Goal: Task Accomplishment & Management: Manage account settings

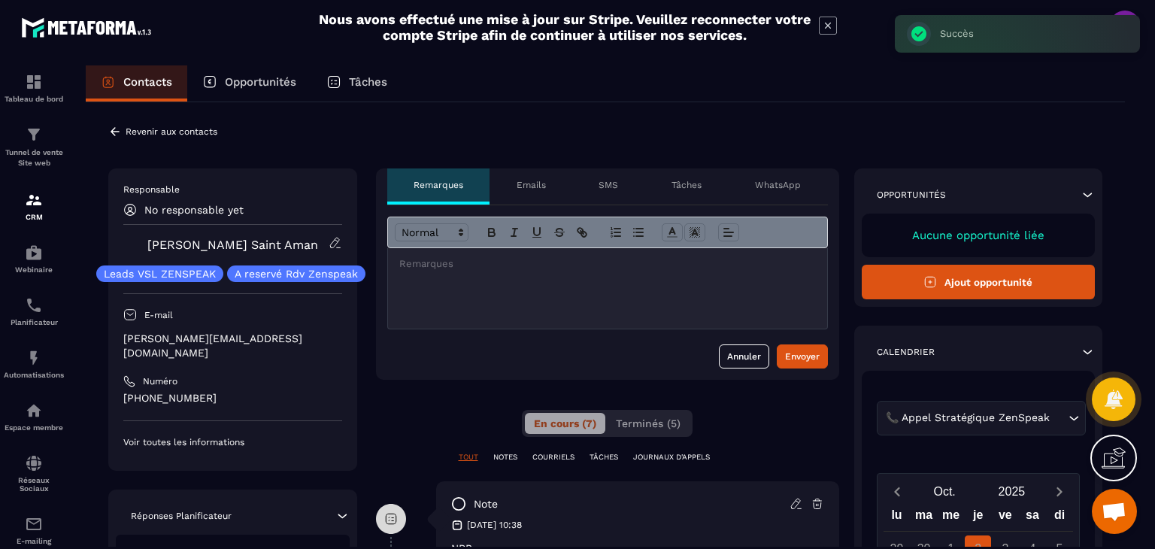
click at [118, 133] on icon at bounding box center [115, 132] width 14 height 14
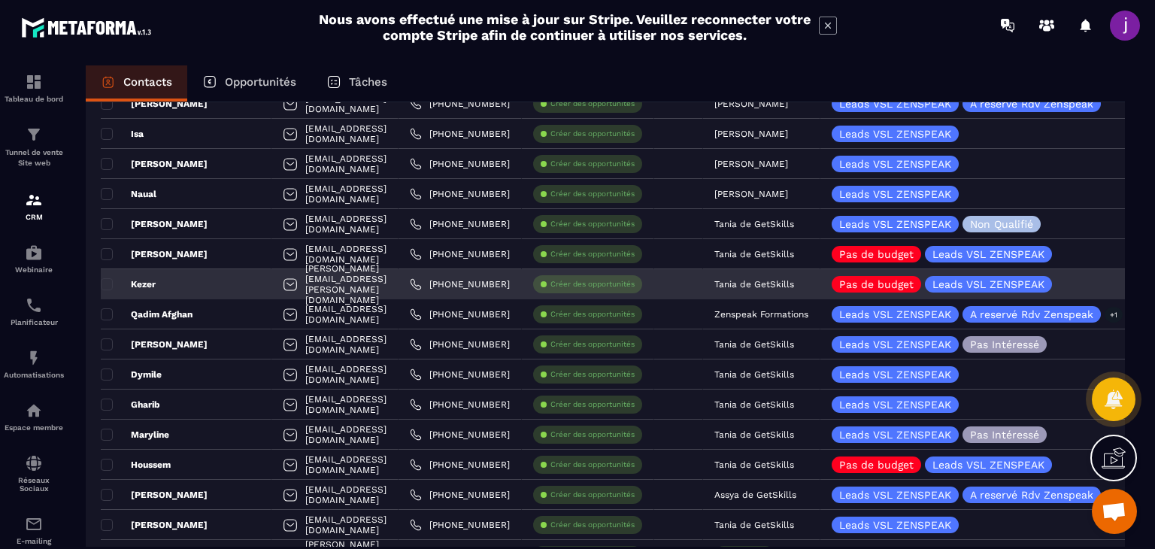
scroll to position [451, 0]
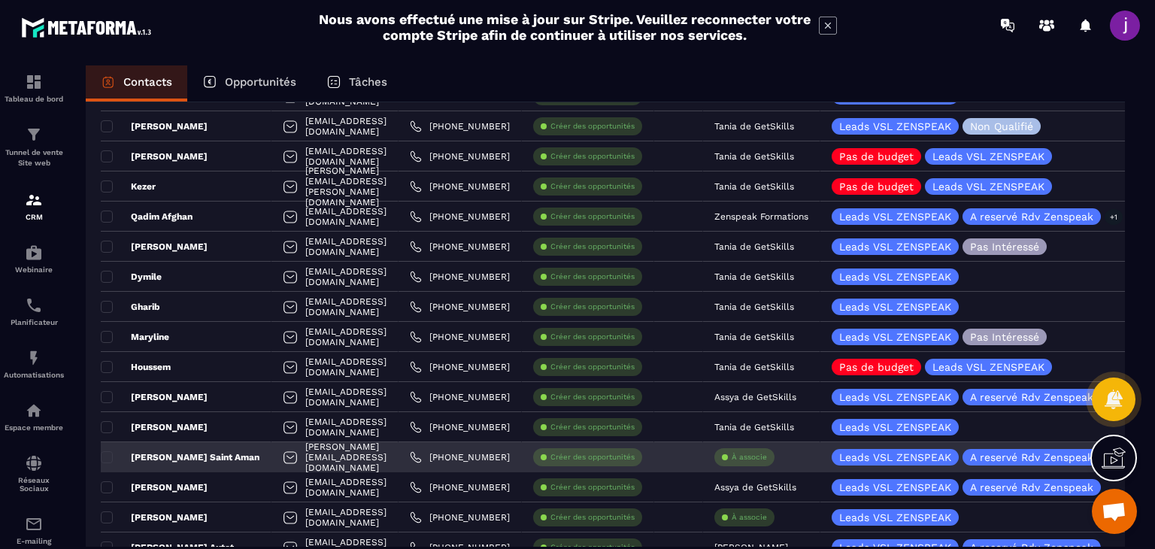
click at [765, 457] on p "À associe" at bounding box center [749, 457] width 35 height 11
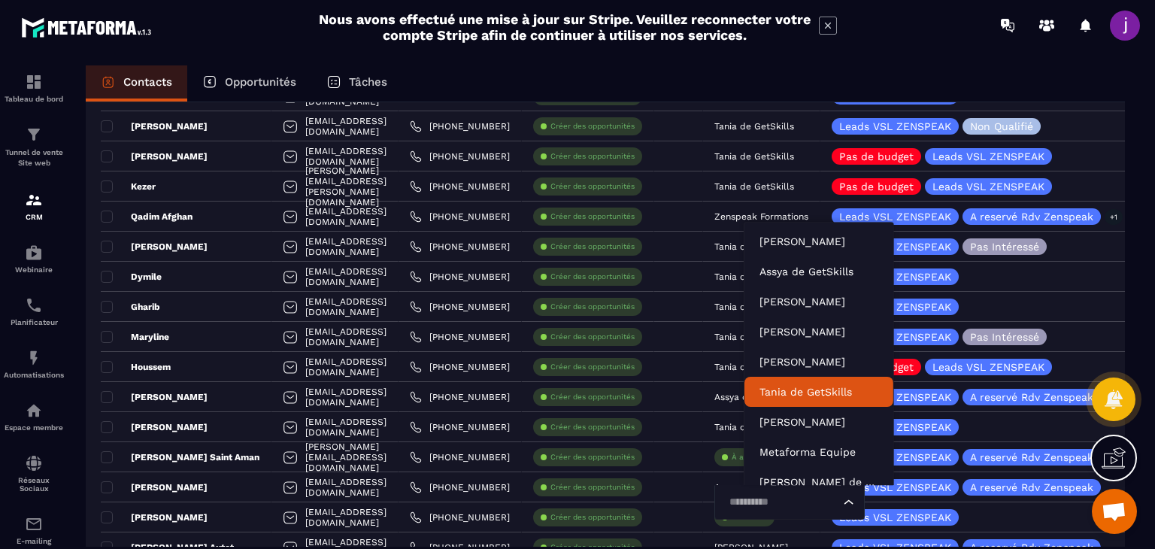
click at [818, 393] on p "Tania de GetSkills" at bounding box center [818, 391] width 119 height 15
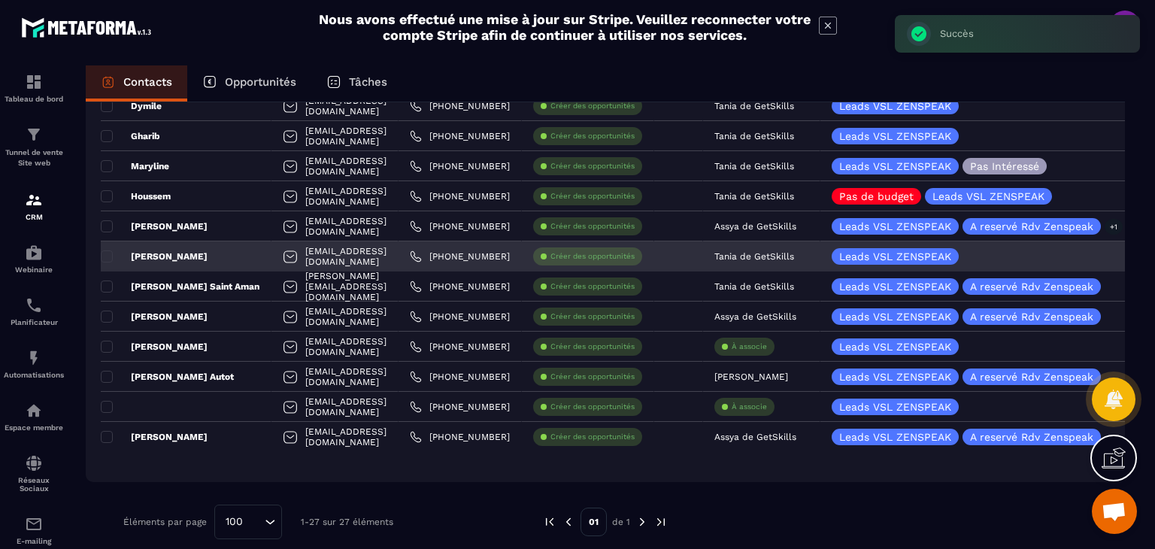
scroll to position [637, 0]
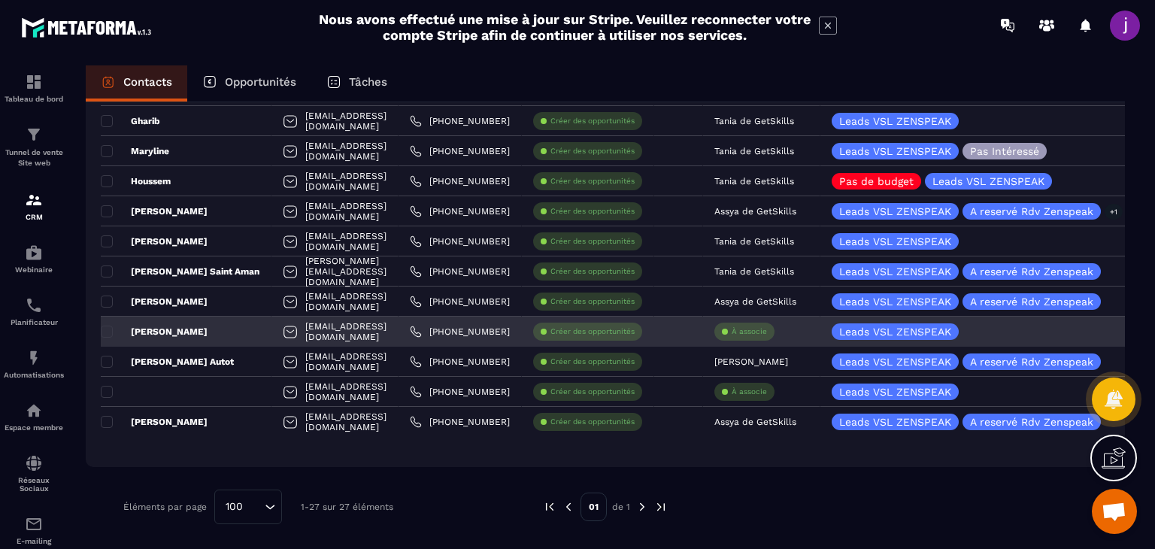
click at [767, 329] on p "À associe" at bounding box center [749, 331] width 35 height 11
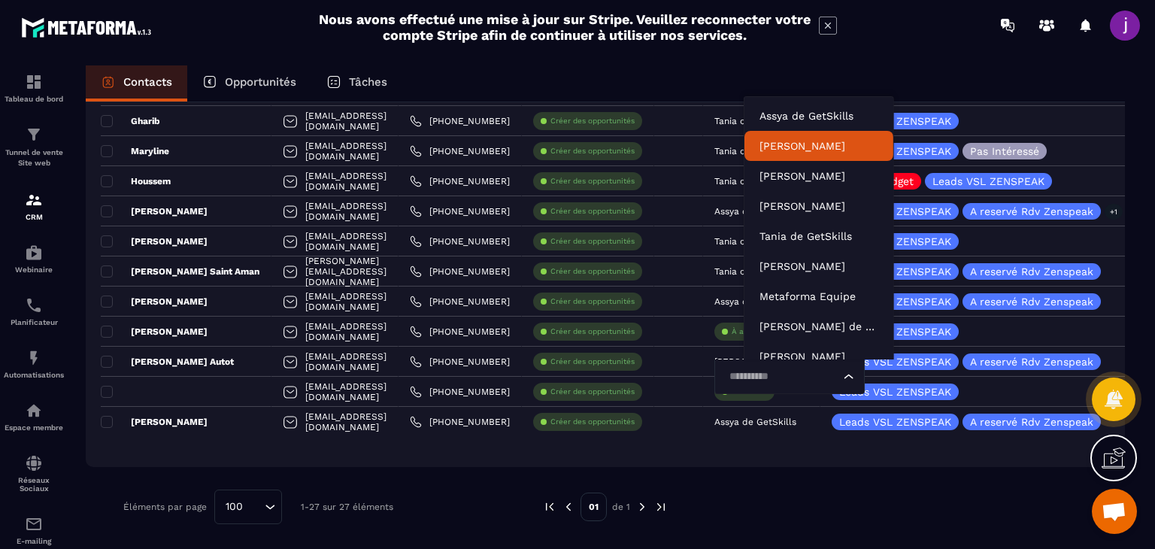
scroll to position [45, 0]
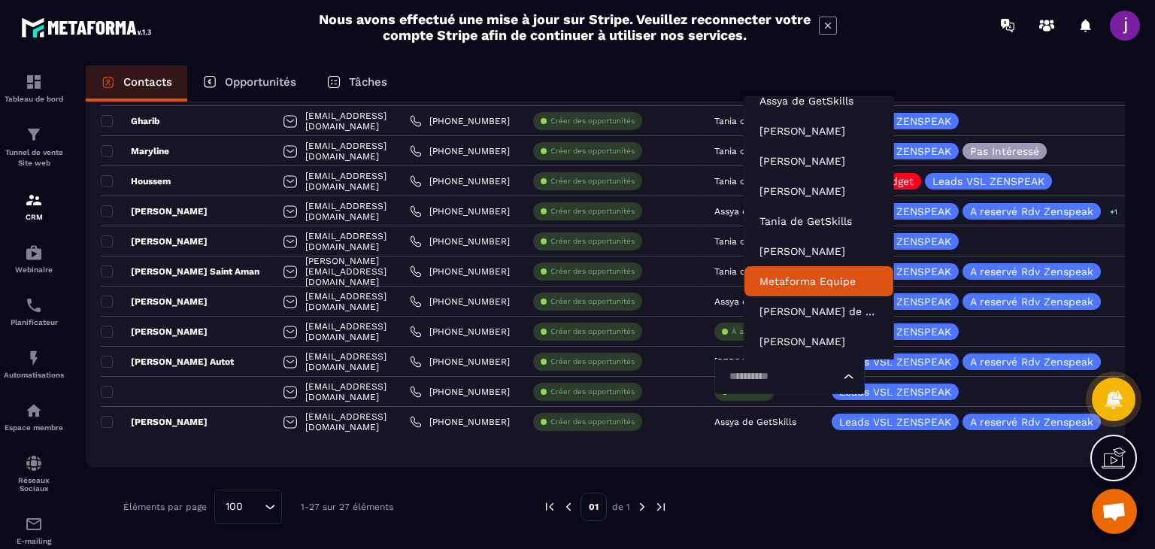
click at [812, 503] on div at bounding box center [888, 506] width 397 height 35
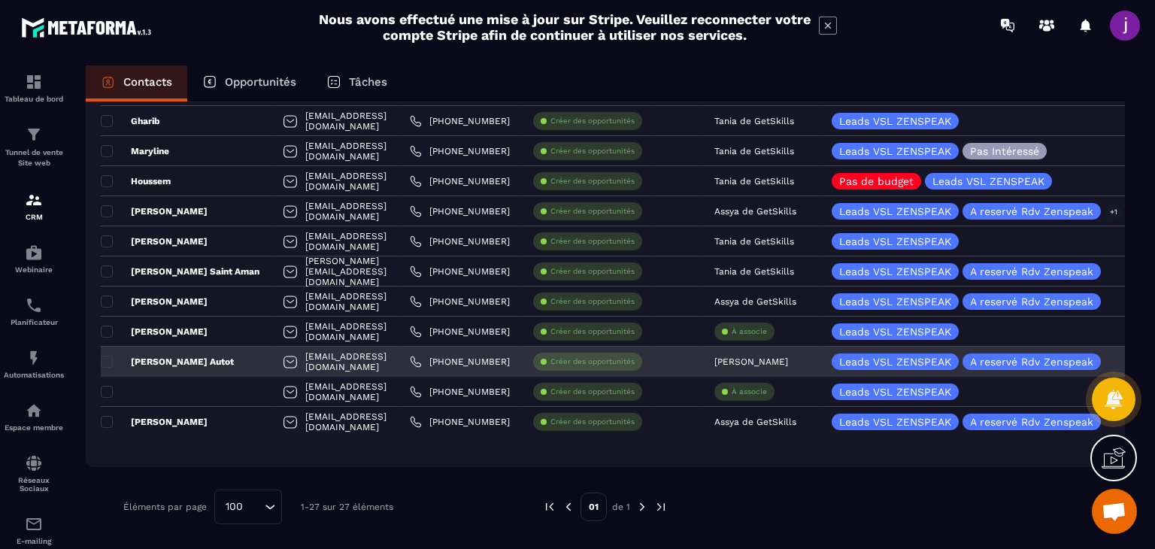
click at [223, 357] on div "[PERSON_NAME] Autot" at bounding box center [186, 362] width 171 height 30
